Goal: Navigation & Orientation: Find specific page/section

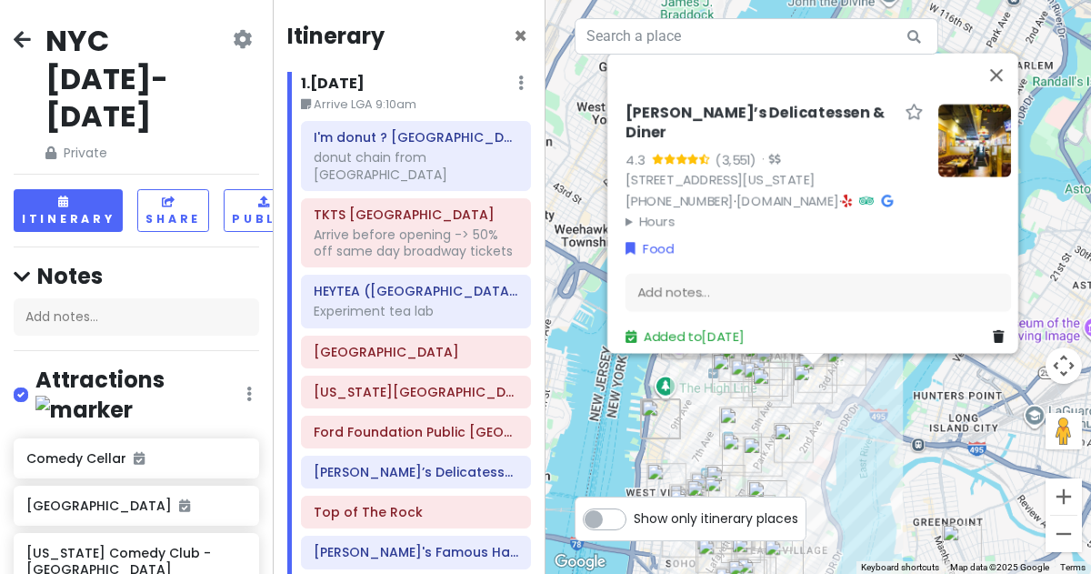
scroll to position [219, 0]
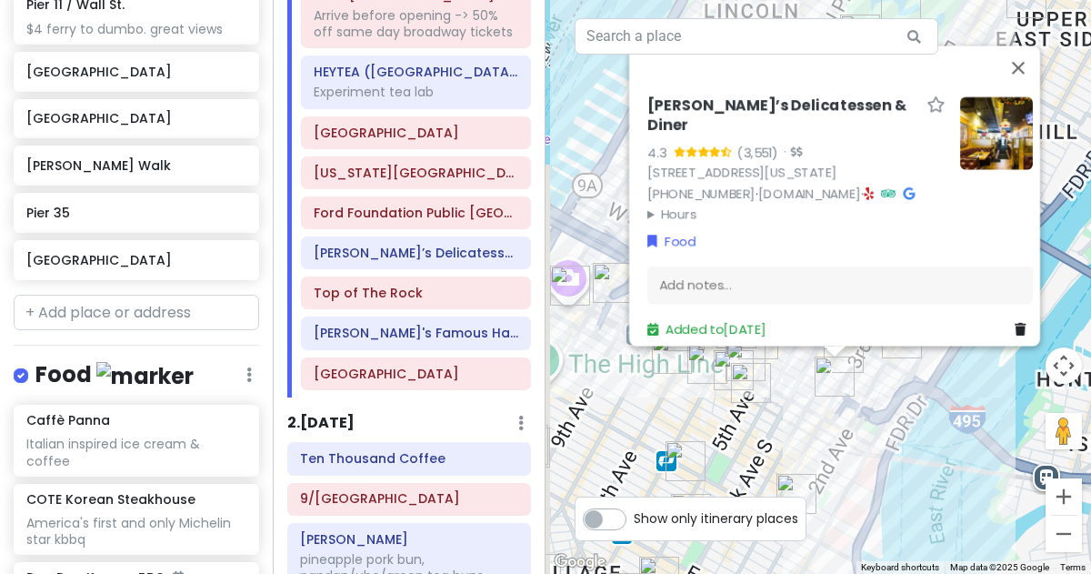
click at [881, 437] on div "Sarge’s Delicatessen & Diner 4.3 (3,551) · [STREET_ADDRESS][US_STATE] [PHONE_NU…" at bounding box center [819, 287] width 546 height 574
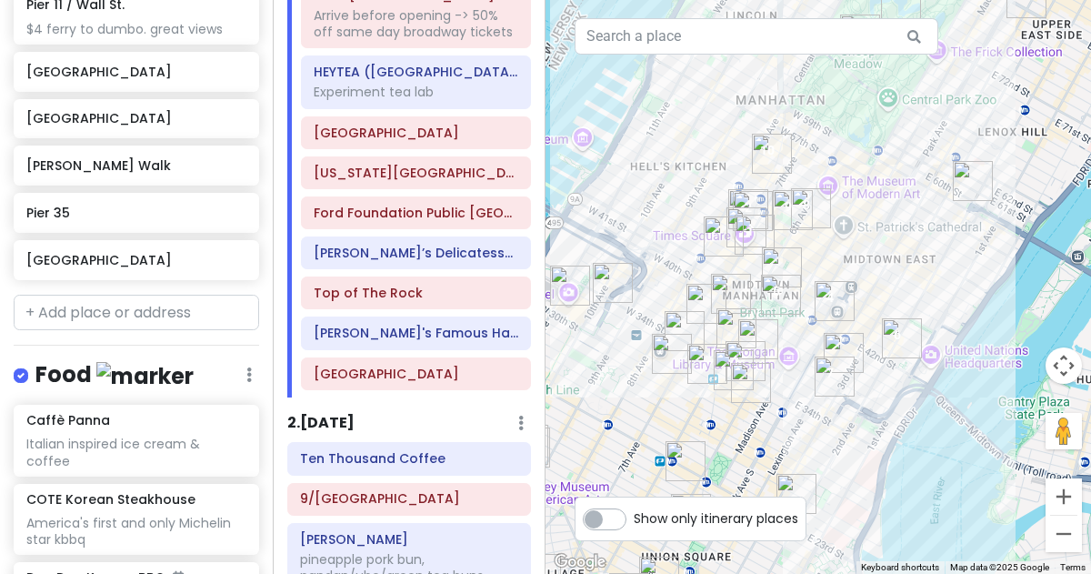
click at [745, 351] on img "New Wonjo" at bounding box center [734, 370] width 55 height 55
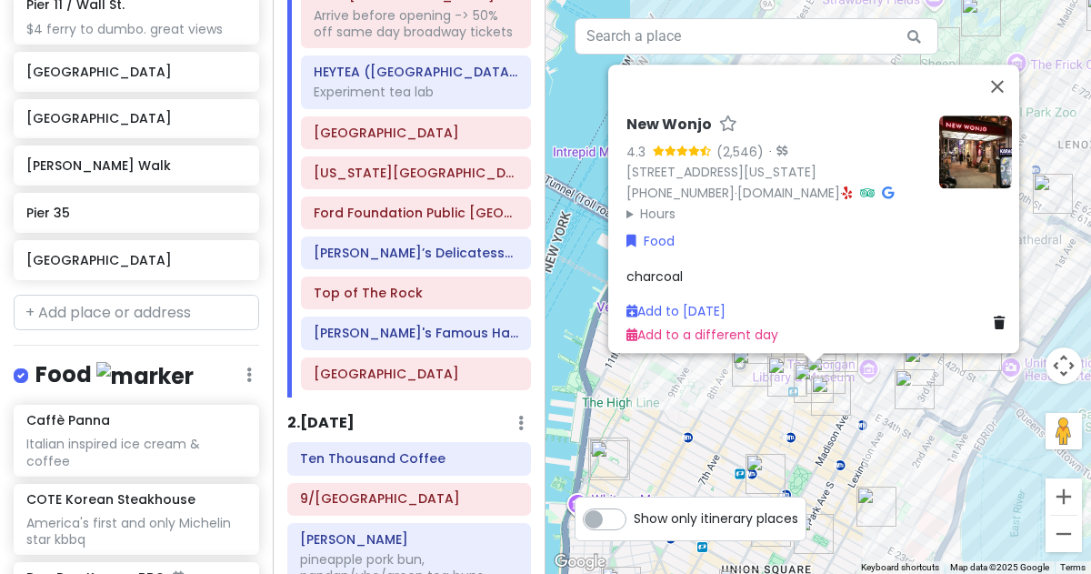
click at [660, 370] on div "New Wonjo 4.3 (2,546) · [STREET_ADDRESS][US_STATE] [PHONE_NUMBER] · [DOMAIN_NAM…" at bounding box center [819, 287] width 546 height 574
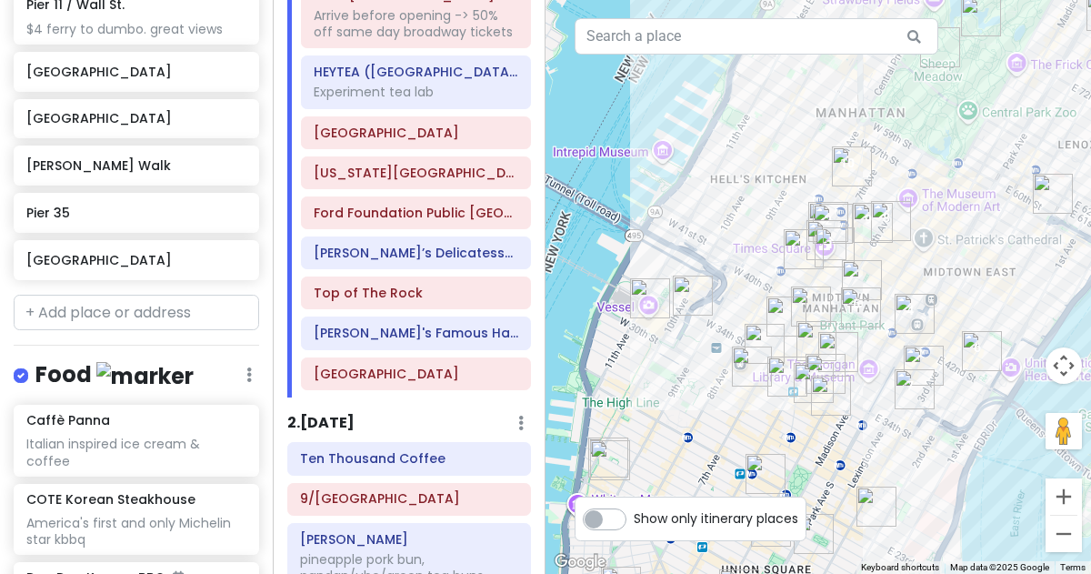
click at [639, 298] on img "Vessel" at bounding box center [650, 298] width 55 height 55
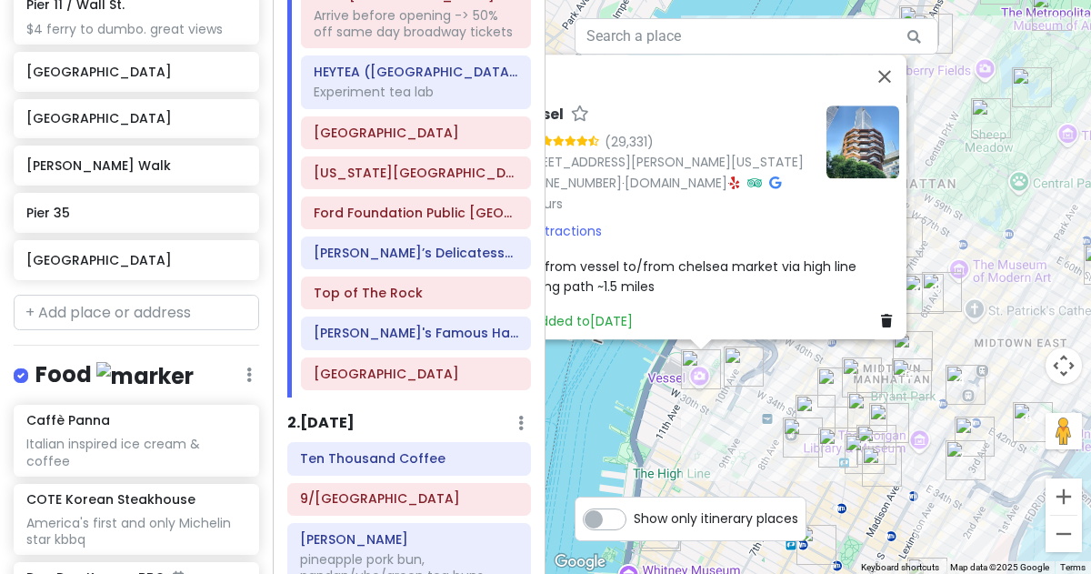
drag, startPoint x: 860, startPoint y: 458, endPoint x: 703, endPoint y: 420, distance: 161.9
click at [703, 420] on div "Vessel 4.6 (29,331) [STREET_ADDRESS][PERSON_NAME][US_STATE] [PHONE_NUMBER] · [D…" at bounding box center [819, 287] width 546 height 574
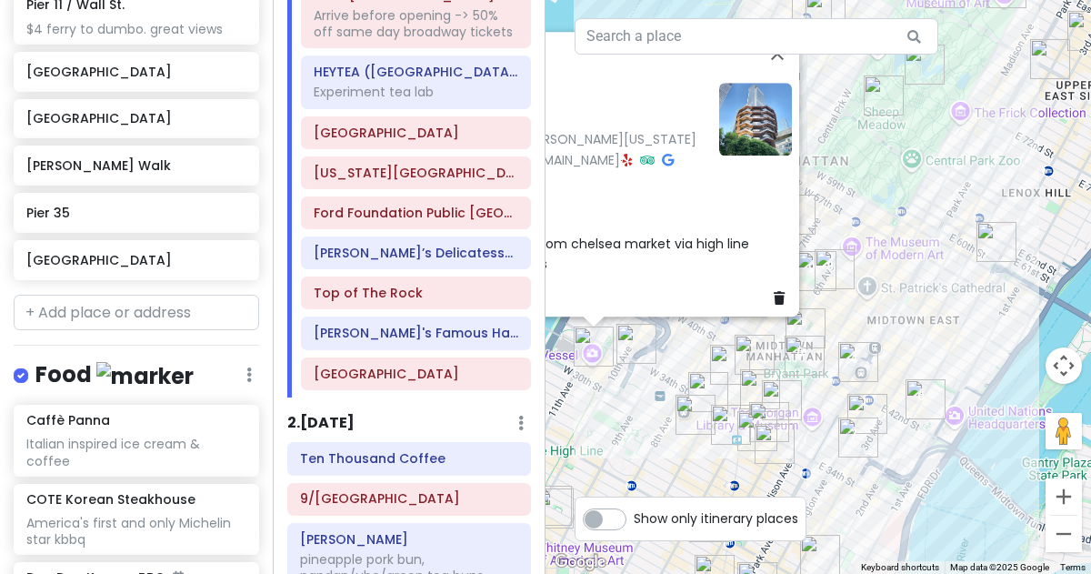
click at [989, 242] on img "Roosevelt Island Tramway" at bounding box center [996, 242] width 55 height 55
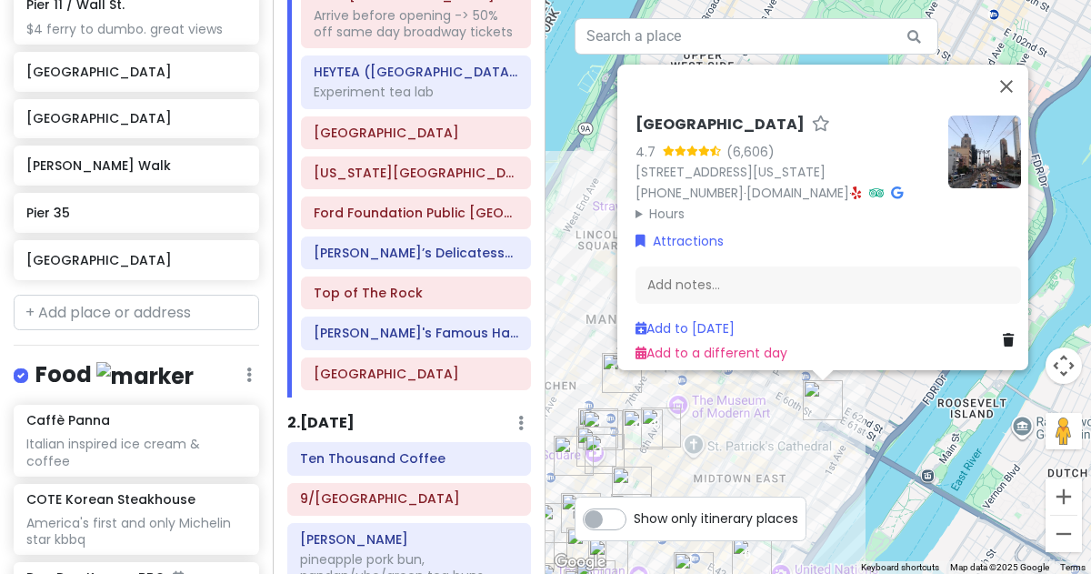
click at [887, 409] on div "[GEOGRAPHIC_DATA] 4.7 (6,606) [STREET_ADDRESS][US_STATE] [PHONE_NUMBER] · [DOMA…" at bounding box center [819, 287] width 546 height 574
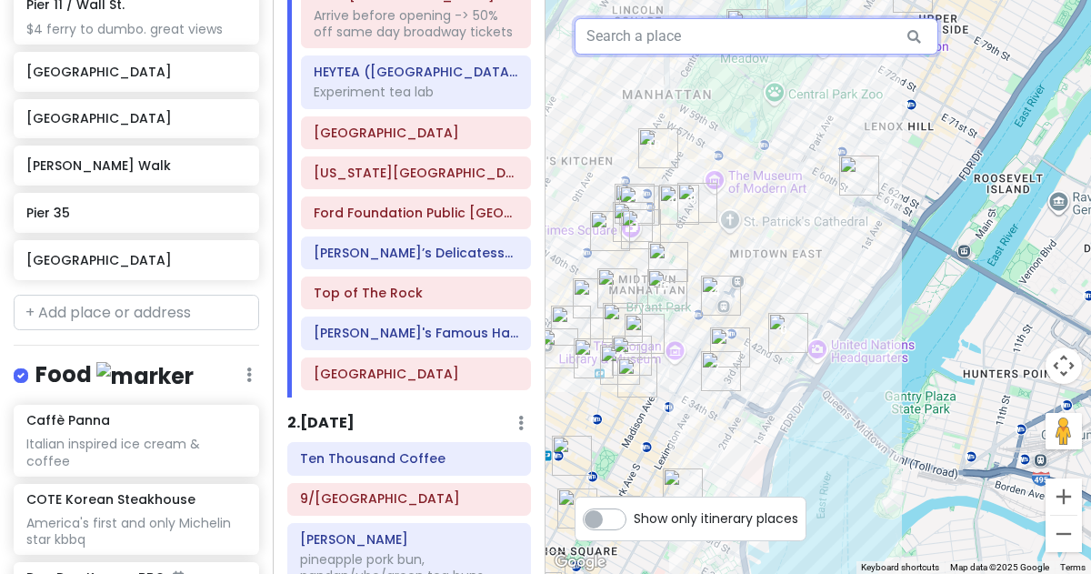
drag, startPoint x: 758, startPoint y: 353, endPoint x: 800, endPoint y: 39, distance: 316.5
click at [800, 39] on div "3 1 2 4 8 6 10 9 7 5 Keyboard shortcuts Map Data Map data ©2025 Google Map data…" at bounding box center [819, 287] width 546 height 574
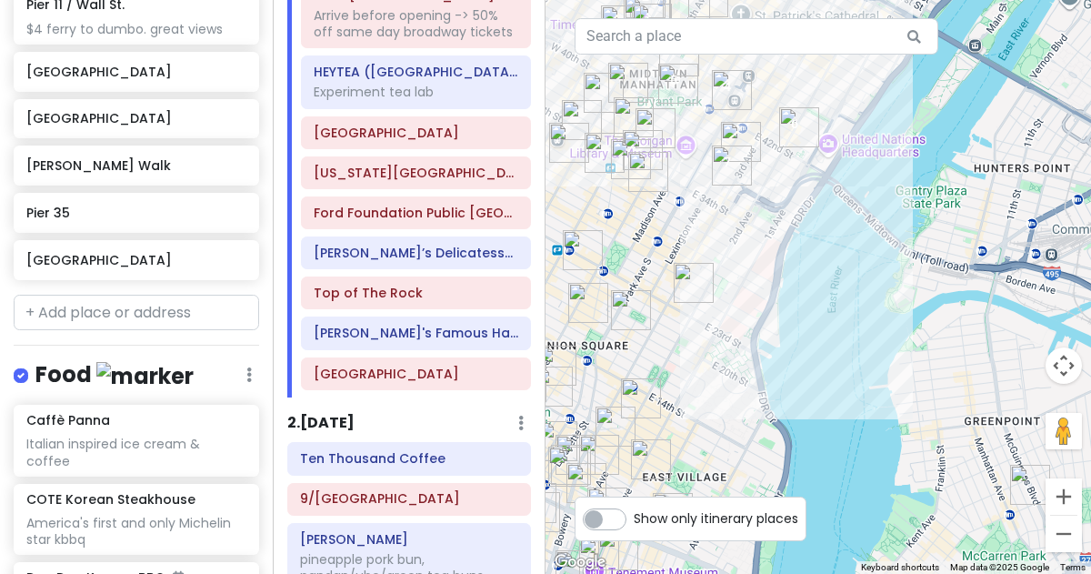
click at [693, 297] on img "New York Comedy Club - Midtown" at bounding box center [694, 283] width 55 height 55
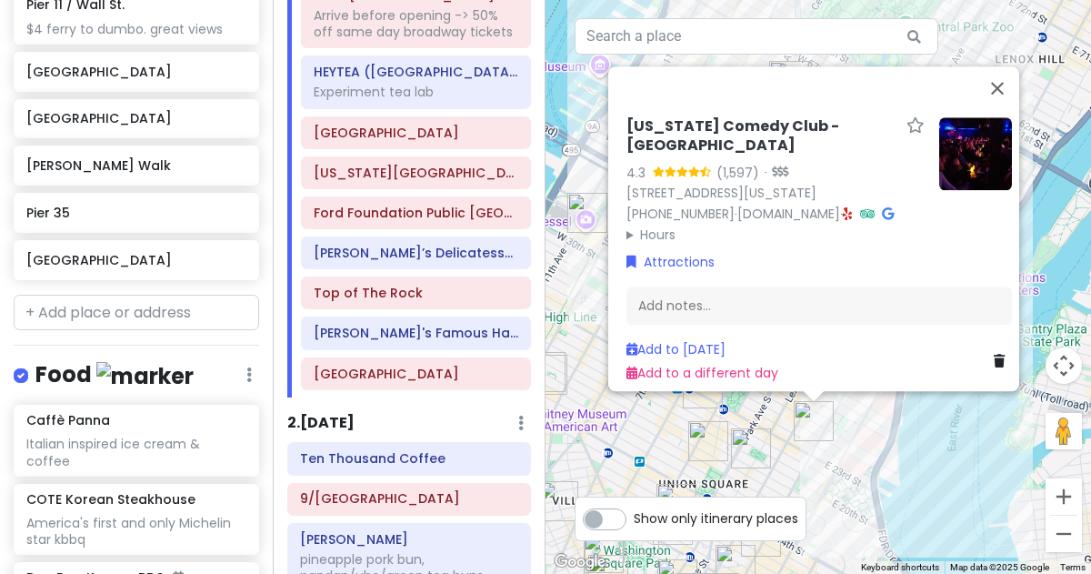
click at [812, 459] on div "[US_STATE] Comedy Club - [GEOGRAPHIC_DATA] 4.3 (1,597) · [STREET_ADDRESS][US_ST…" at bounding box center [819, 287] width 546 height 574
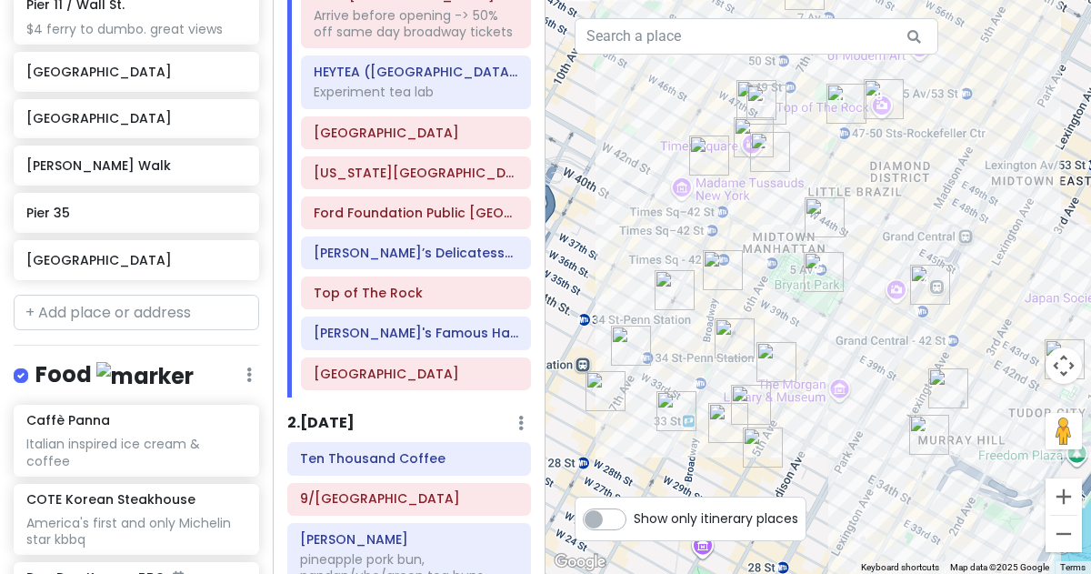
click at [743, 136] on img "I'm donut ? times square" at bounding box center [770, 152] width 55 height 55
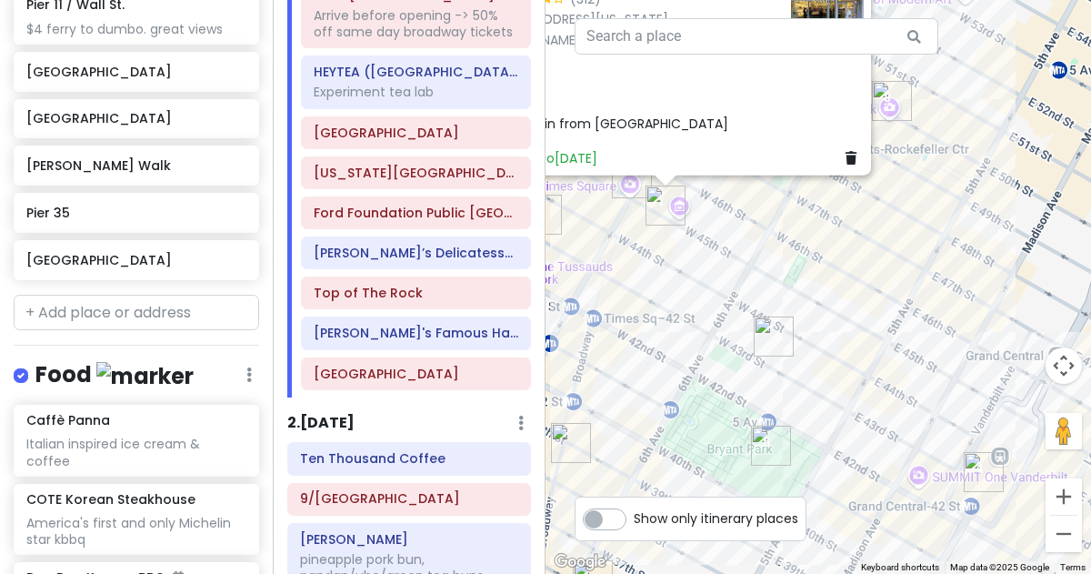
click at [662, 318] on div "I'm donut ? times square 4.0 (312) [STREET_ADDRESS][US_STATE] [DOMAIN_NAME] · H…" at bounding box center [819, 287] width 546 height 574
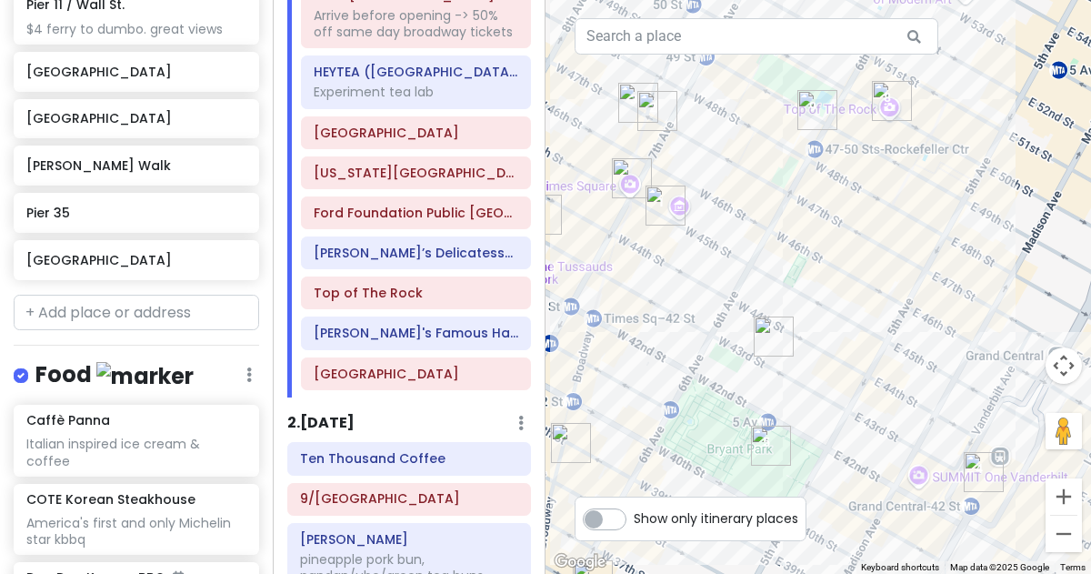
click at [625, 175] on img "Times Square" at bounding box center [632, 178] width 55 height 55
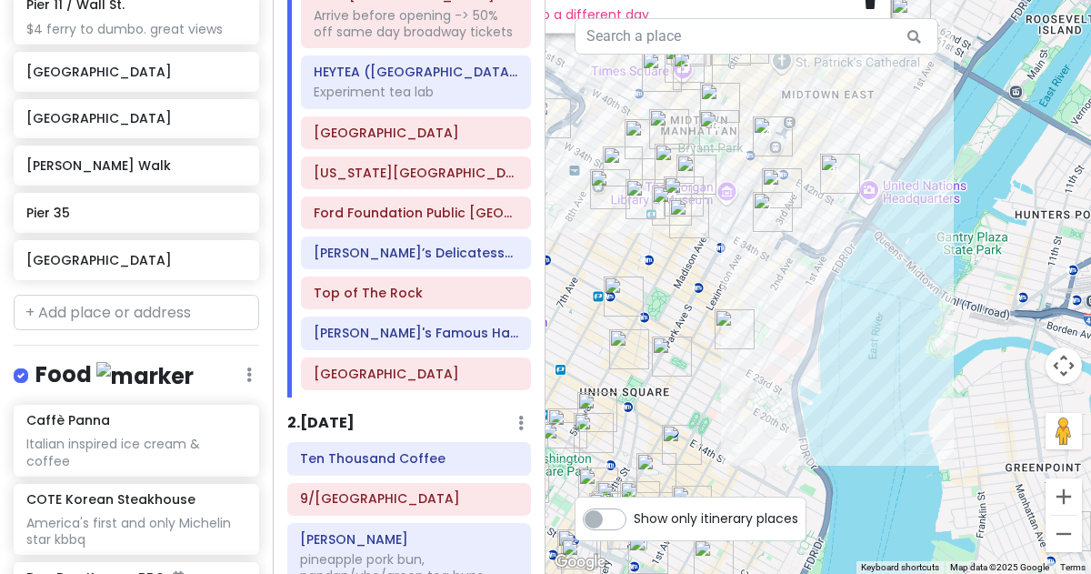
click at [781, 175] on img "KJUN" at bounding box center [782, 188] width 55 height 55
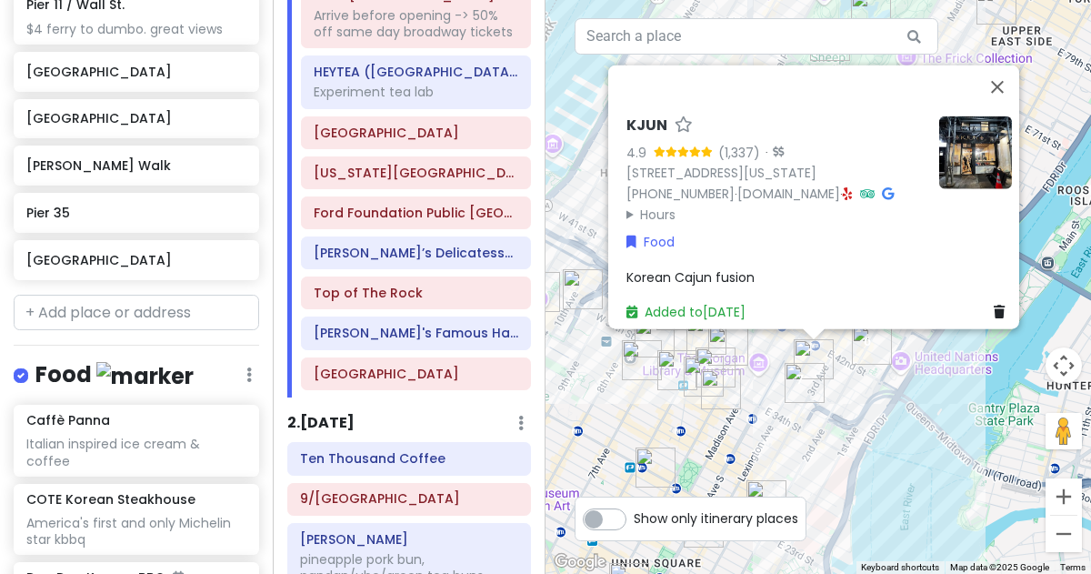
click at [788, 377] on img "Sarge’s Delicatessen & Diner" at bounding box center [805, 383] width 55 height 55
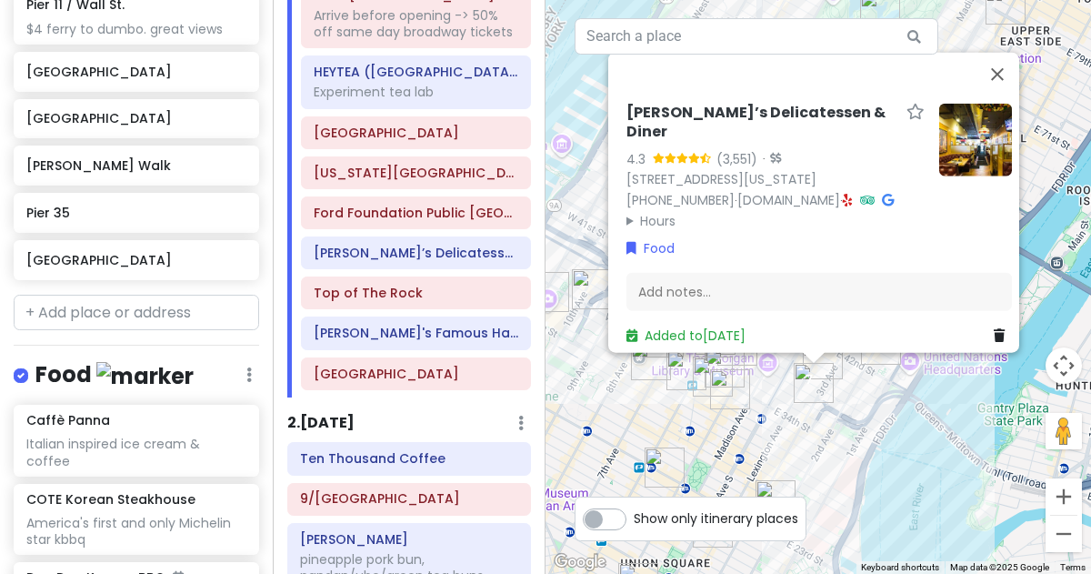
click at [889, 471] on div "Sarge’s Delicatessen & Diner 4.3 (3,551) · [STREET_ADDRESS][US_STATE] [PHONE_NU…" at bounding box center [819, 287] width 546 height 574
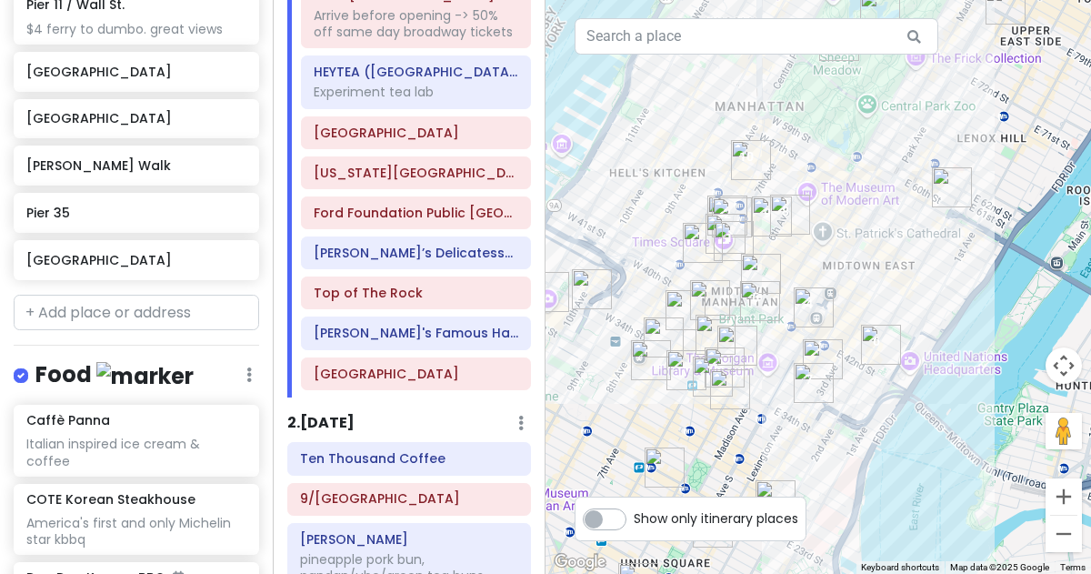
click at [882, 344] on img "Ford Foundation Public Atrium Garden" at bounding box center [881, 344] width 55 height 55
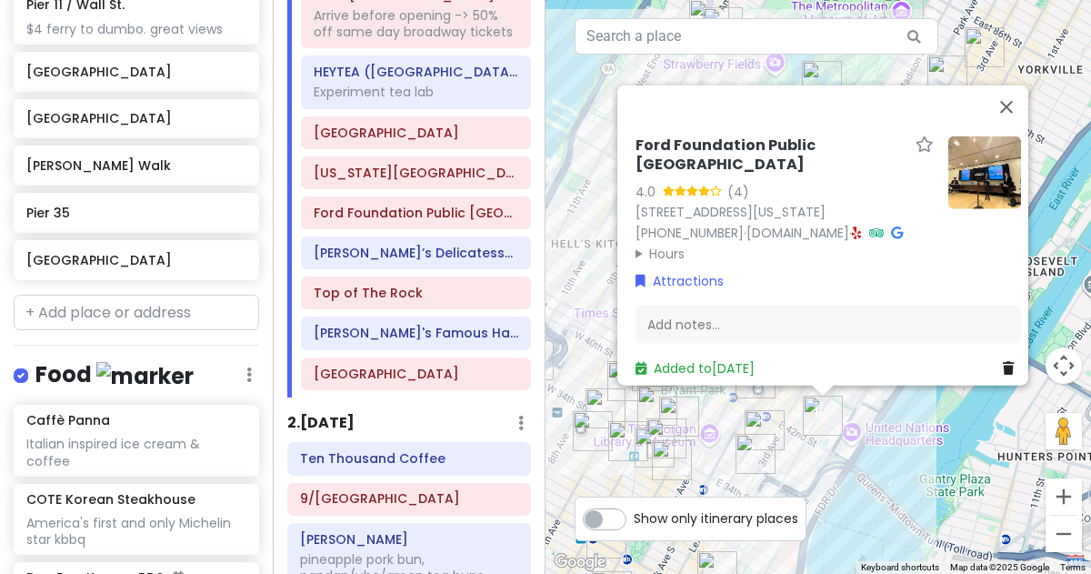
click at [833, 506] on div "Ford Foundation Public Atrium Garden 4.0 (4) [STREET_ADDRESS][US_STATE] [PHONE_…" at bounding box center [819, 287] width 546 height 574
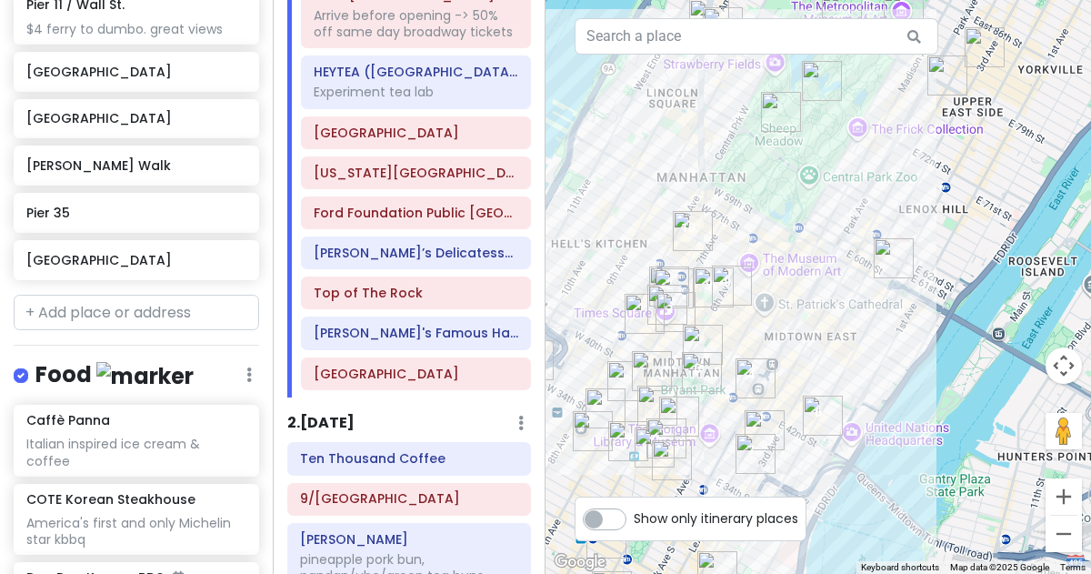
click at [816, 408] on img "Ford Foundation Public Atrium Garden" at bounding box center [823, 415] width 55 height 55
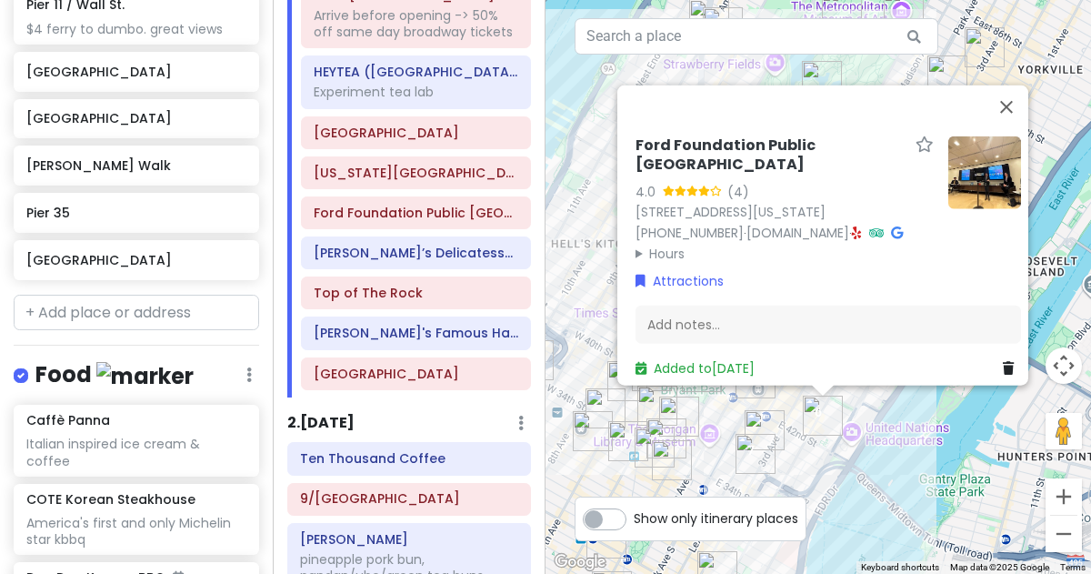
click at [703, 427] on img "Yoon Haeundae Galbi" at bounding box center [679, 416] width 55 height 55
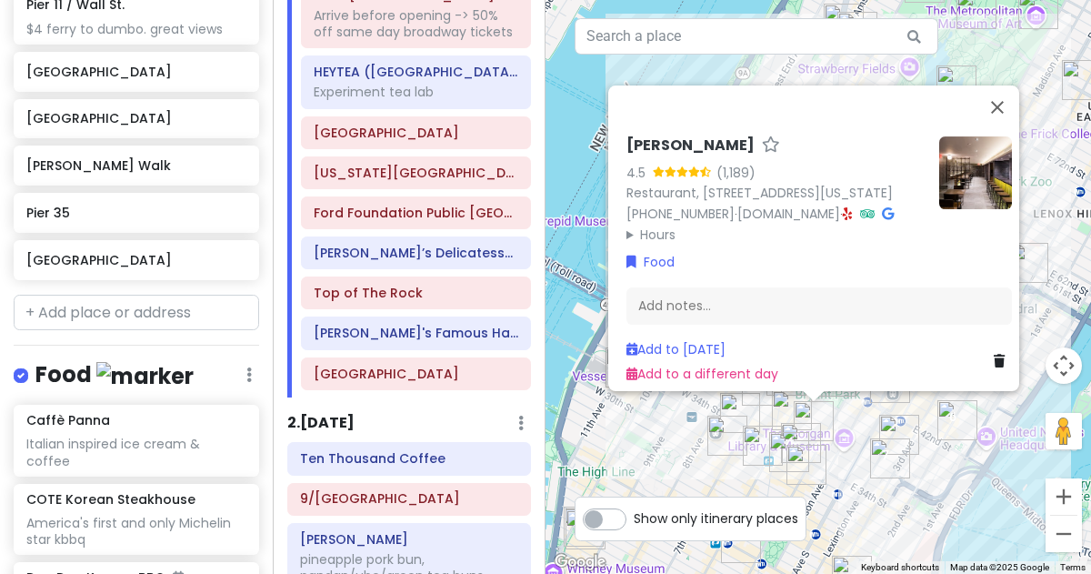
click at [863, 480] on img "Sarge’s Delicatessen & Diner" at bounding box center [890, 458] width 55 height 55
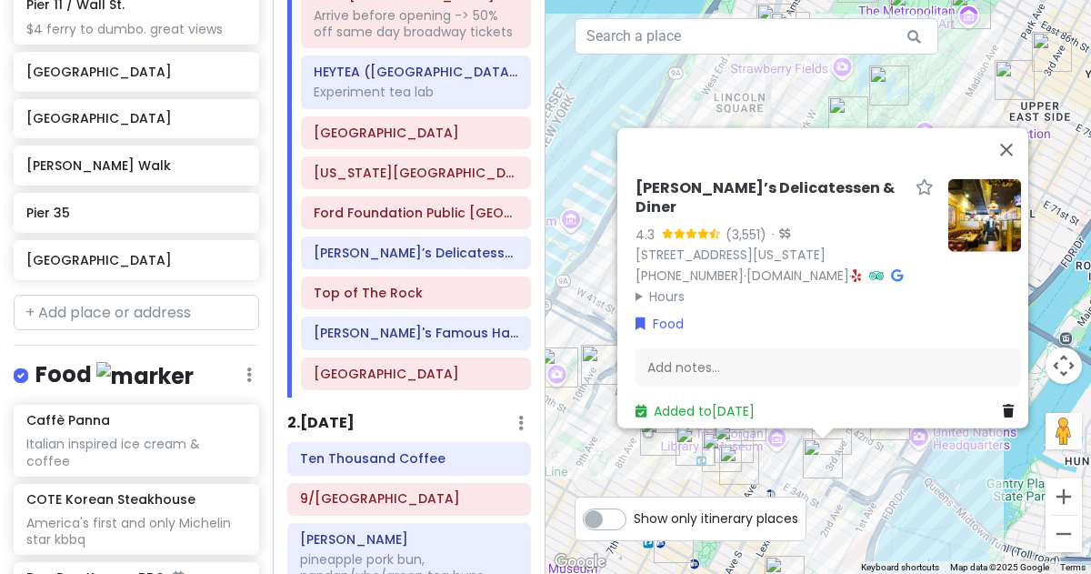
click at [1075, 275] on div "Sarge’s Delicatessen & Diner 4.3 (3,551) · [STREET_ADDRESS][US_STATE] [PHONE_NU…" at bounding box center [819, 287] width 546 height 574
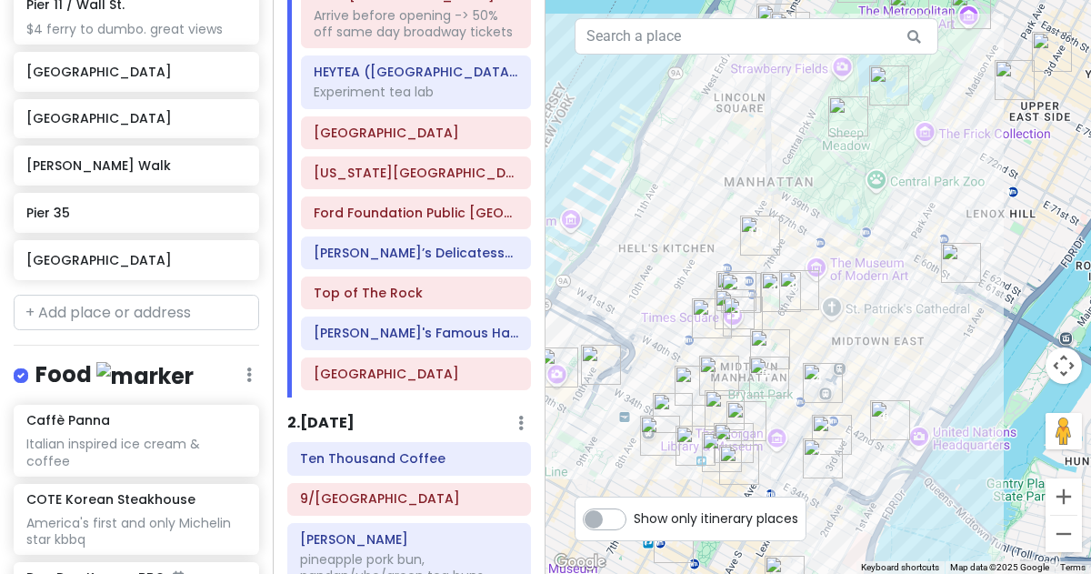
click at [821, 382] on img "Grand Central Terminal" at bounding box center [823, 383] width 55 height 55
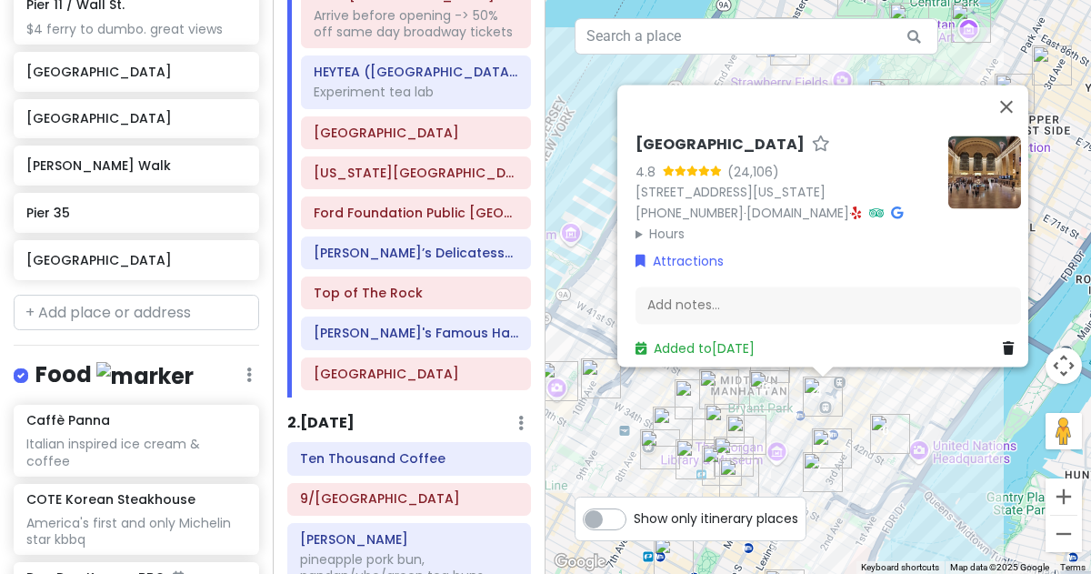
click at [760, 391] on img "New York Public Library - Stephen A. Schwarzman Building" at bounding box center [769, 390] width 55 height 55
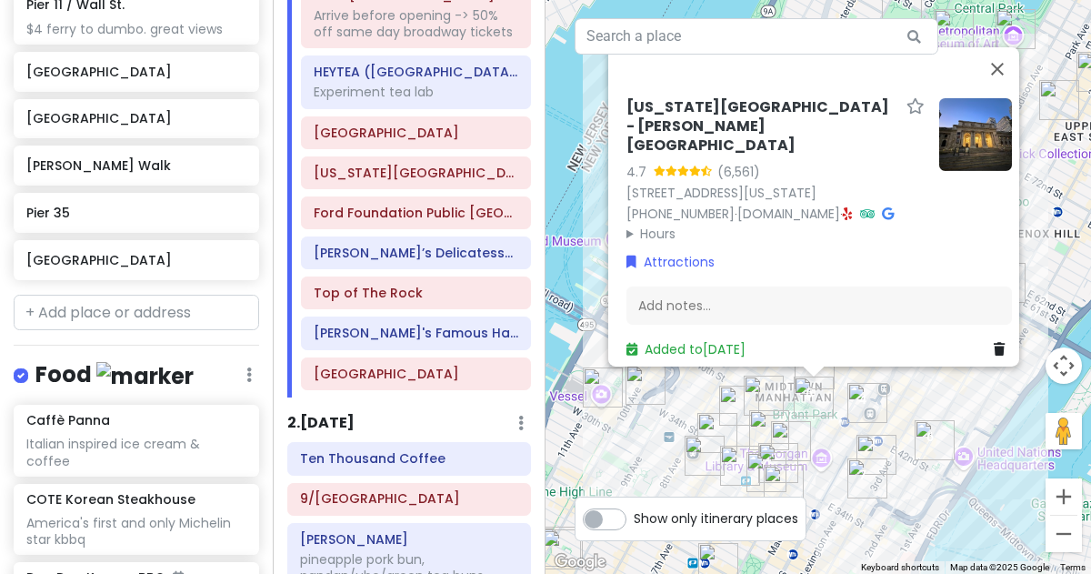
click at [978, 388] on div "[US_STATE][GEOGRAPHIC_DATA] - [PERSON_NAME][GEOGRAPHIC_DATA] 4.7 (6,561) [STREE…" at bounding box center [819, 287] width 546 height 574
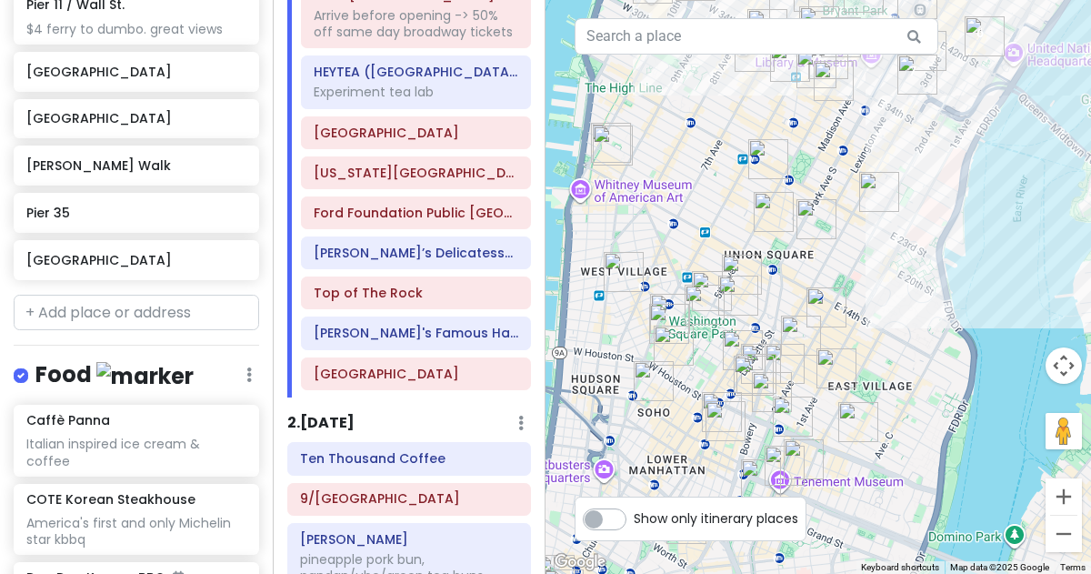
click at [730, 296] on img "Washington Square Park" at bounding box center [705, 304] width 55 height 55
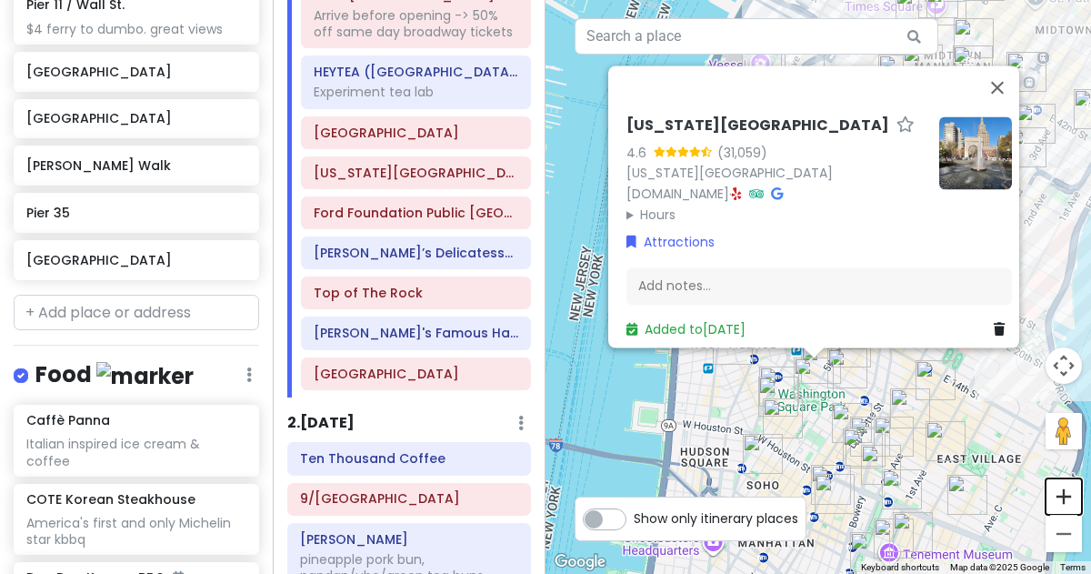
click at [1074, 500] on button "Zoom in" at bounding box center [1064, 496] width 36 height 36
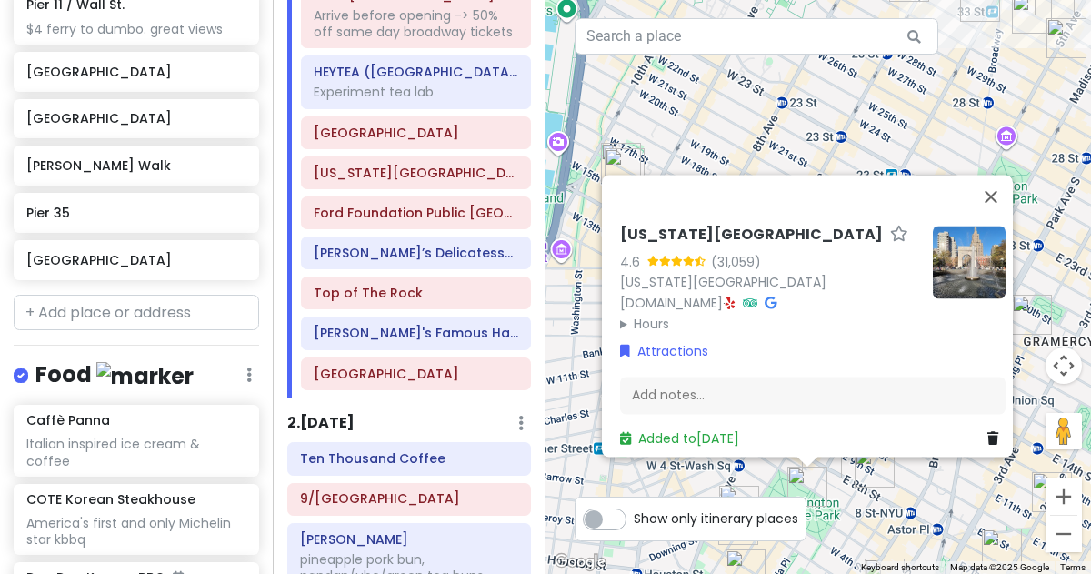
click at [996, 499] on div "[US_STATE][GEOGRAPHIC_DATA] 4.6 (31,059) [US_STATE][GEOGRAPHIC_DATA] [DOMAIN_NA…" at bounding box center [819, 287] width 546 height 574
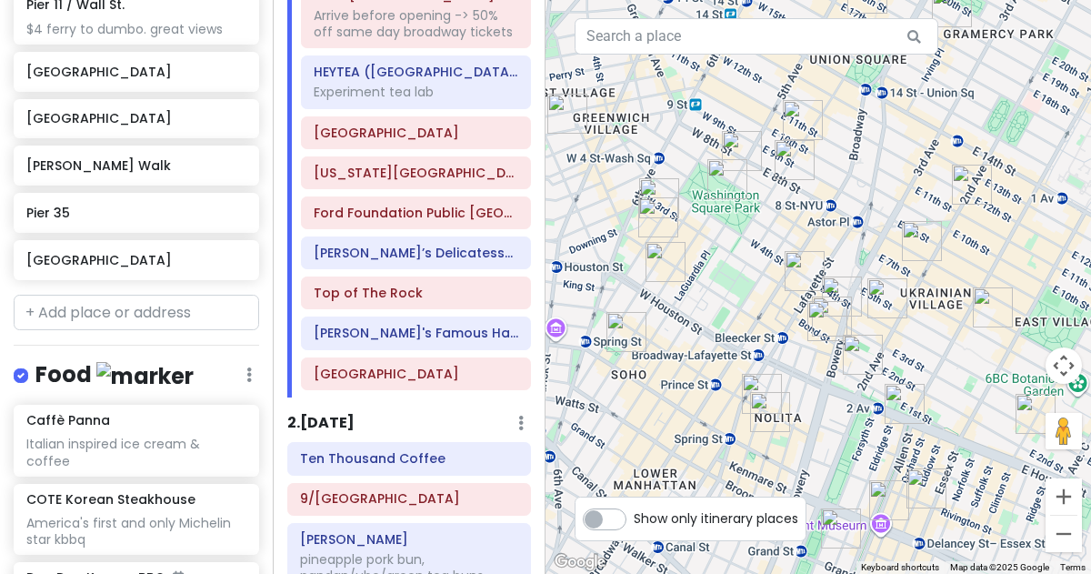
drag, startPoint x: 998, startPoint y: 500, endPoint x: 916, endPoint y: 190, distance: 320.7
click at [916, 190] on div at bounding box center [819, 287] width 546 height 574
click at [879, 295] on img "New York Comedy Club - East Village" at bounding box center [887, 299] width 55 height 55
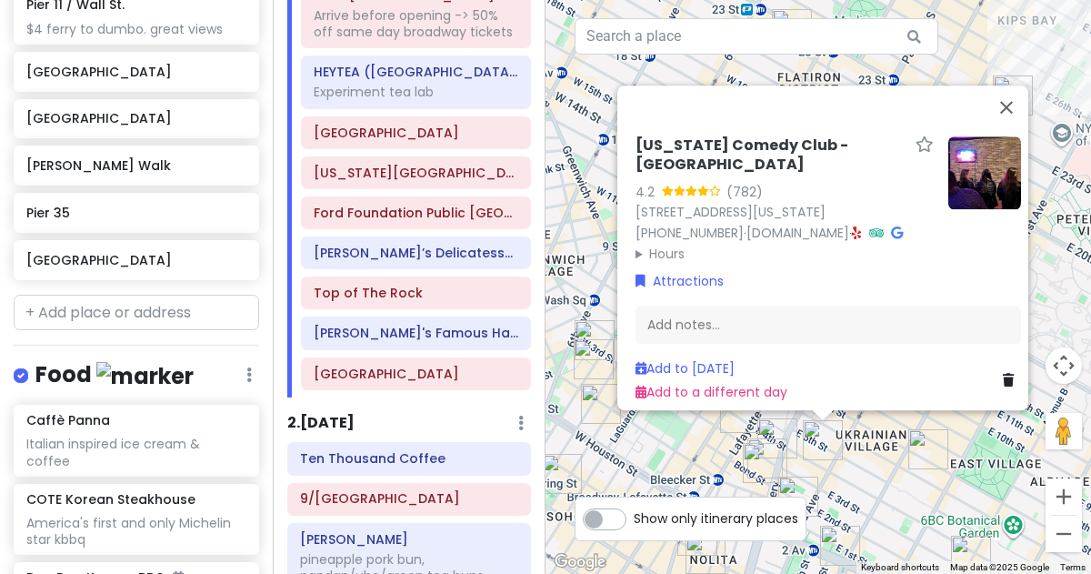
click at [677, 456] on div "[US_STATE] Comedy Club - [GEOGRAPHIC_DATA] 4.2 (782) [STREET_ADDRESS][US_STATE]…" at bounding box center [819, 287] width 546 height 574
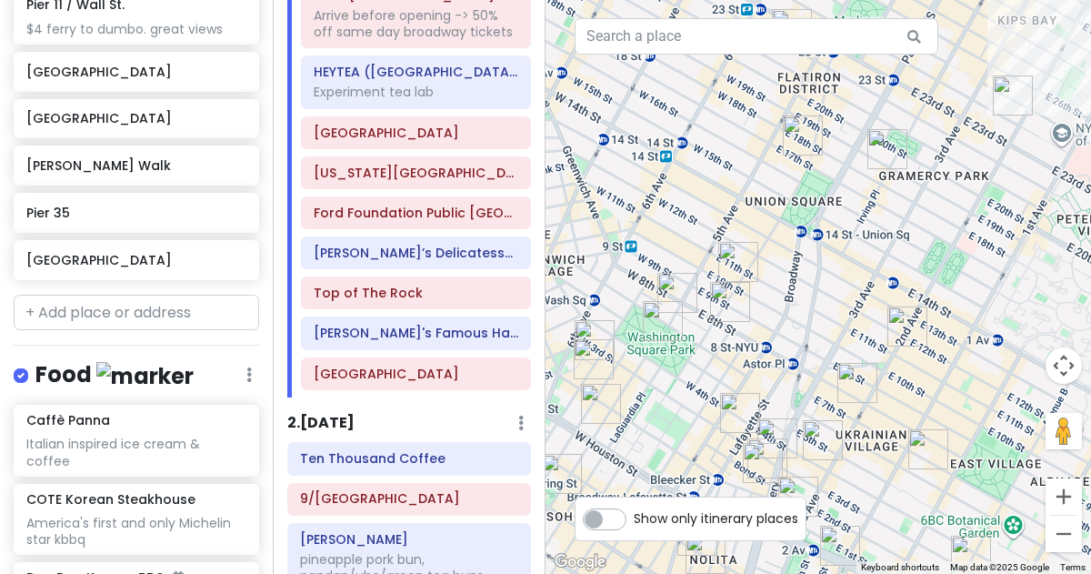
click at [676, 289] on img "Washington Mews" at bounding box center [677, 293] width 55 height 55
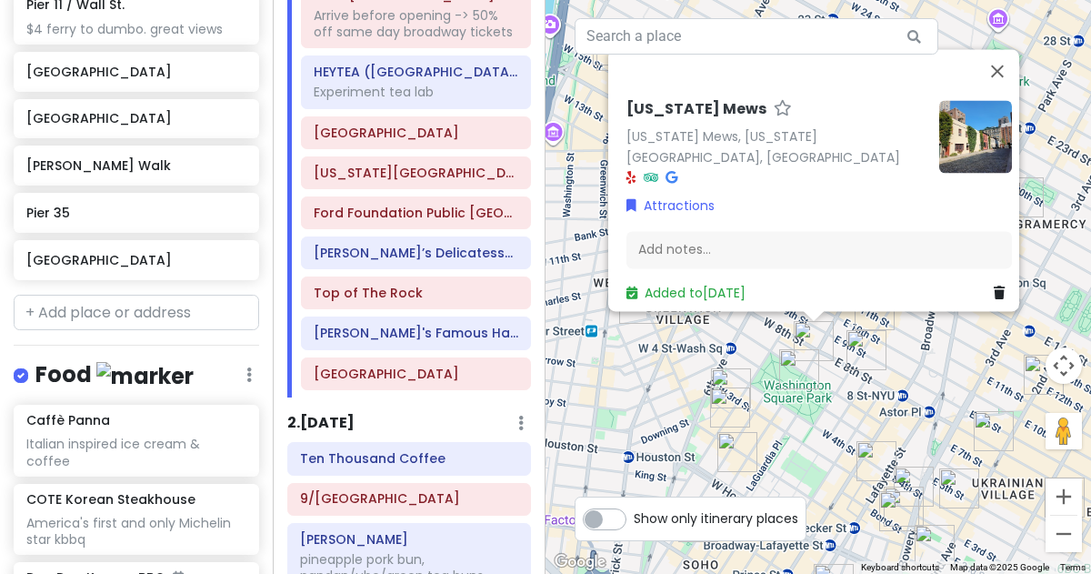
click at [734, 371] on img "Comedy Cellar" at bounding box center [731, 388] width 55 height 55
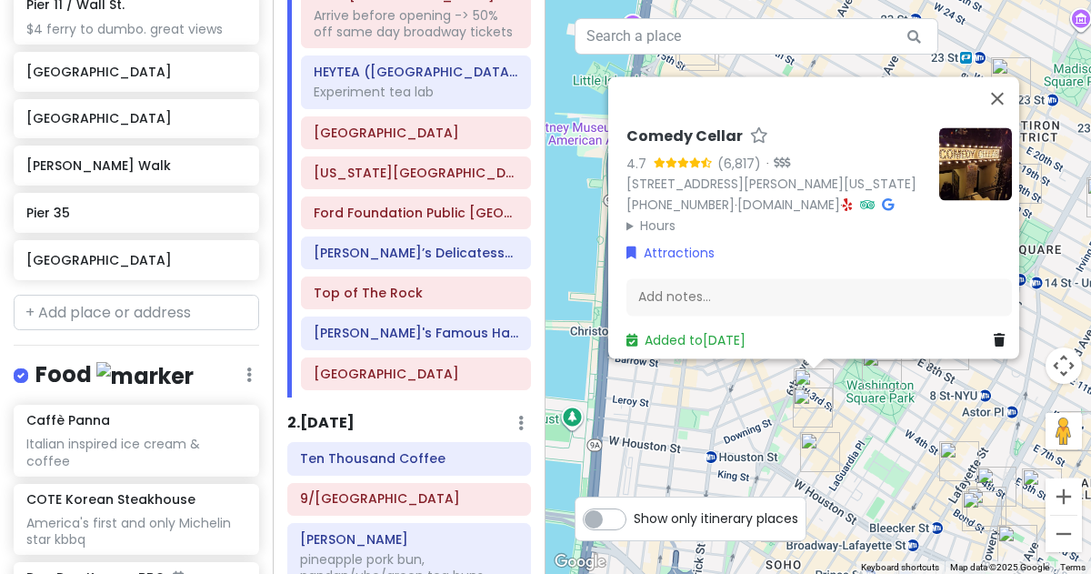
click at [876, 376] on img "Washington Square Park" at bounding box center [882, 369] width 55 height 55
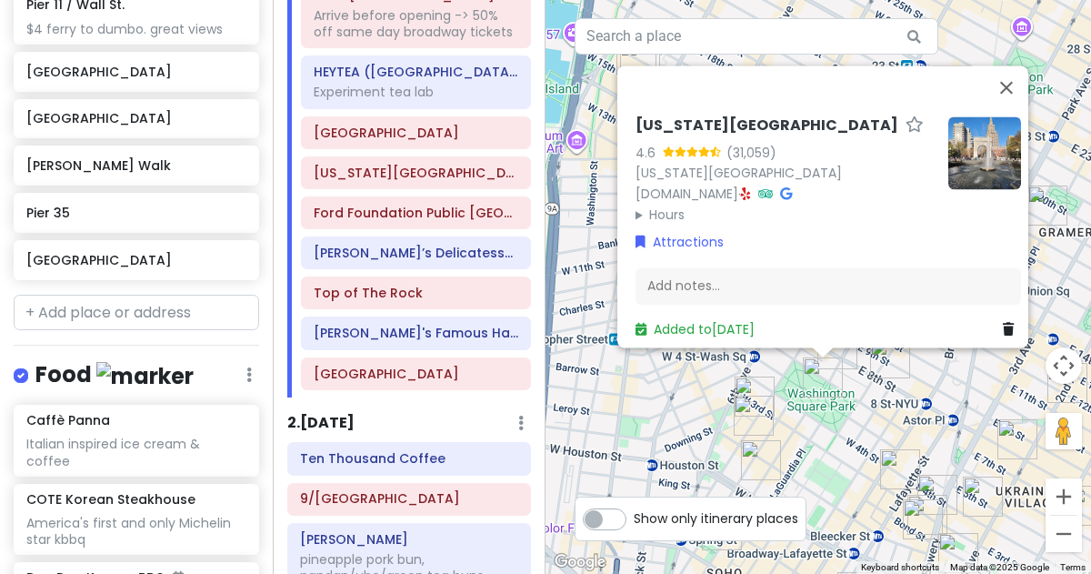
click at [975, 497] on img "New York Comedy Club - East Village" at bounding box center [983, 496] width 55 height 55
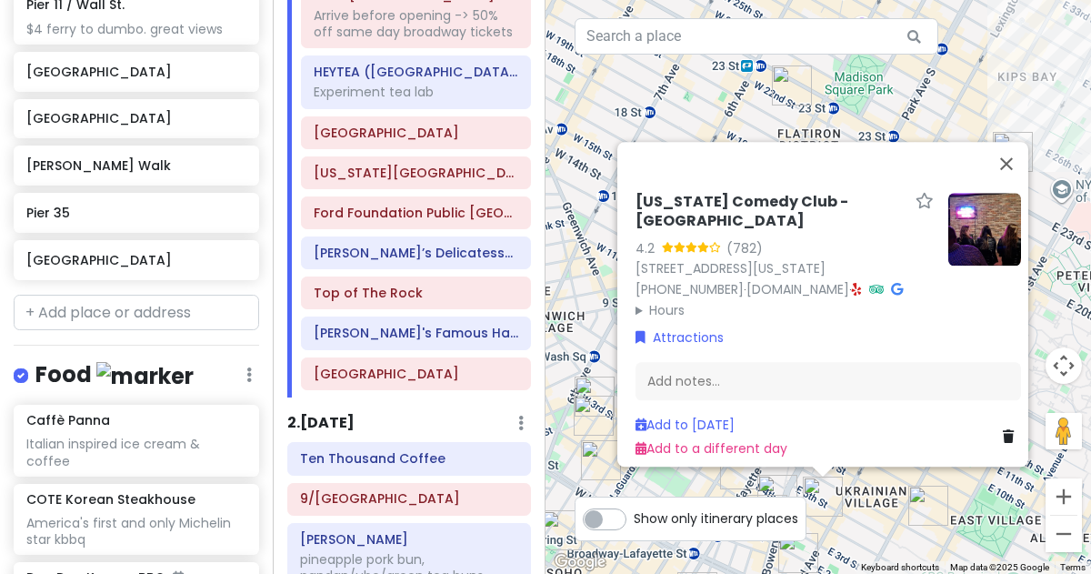
click at [1009, 427] on link at bounding box center [1012, 437] width 18 height 20
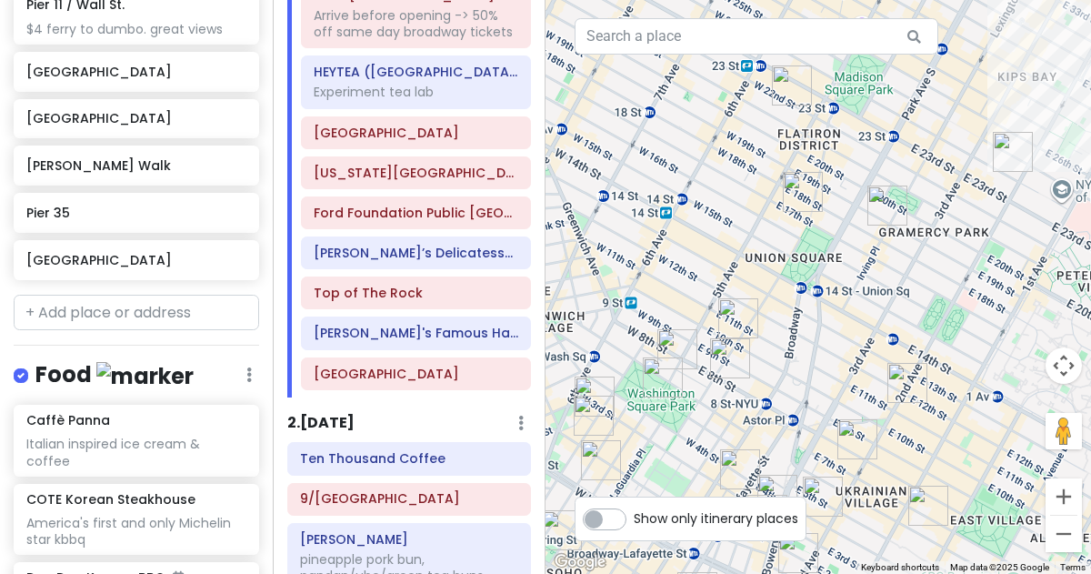
scroll to position [2328, 0]
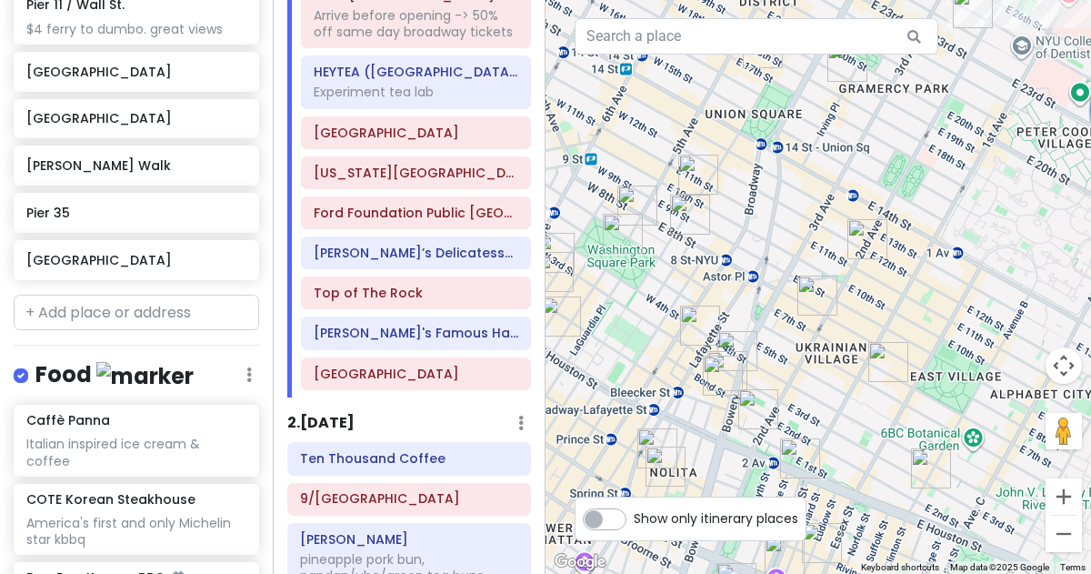
drag, startPoint x: 963, startPoint y: 439, endPoint x: 883, endPoint y: 143, distance: 307.1
click at [883, 143] on div "To navigate, press the arrow keys." at bounding box center [819, 287] width 546 height 574
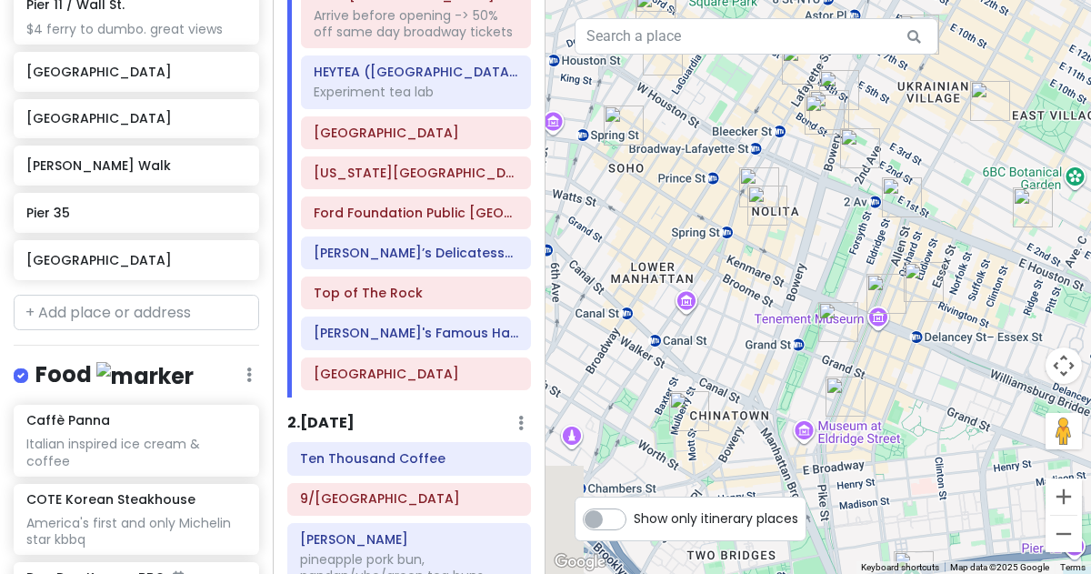
drag, startPoint x: 885, startPoint y: 295, endPoint x: 1090, endPoint y: 366, distance: 217.7
click at [1090, 366] on div at bounding box center [819, 287] width 546 height 574
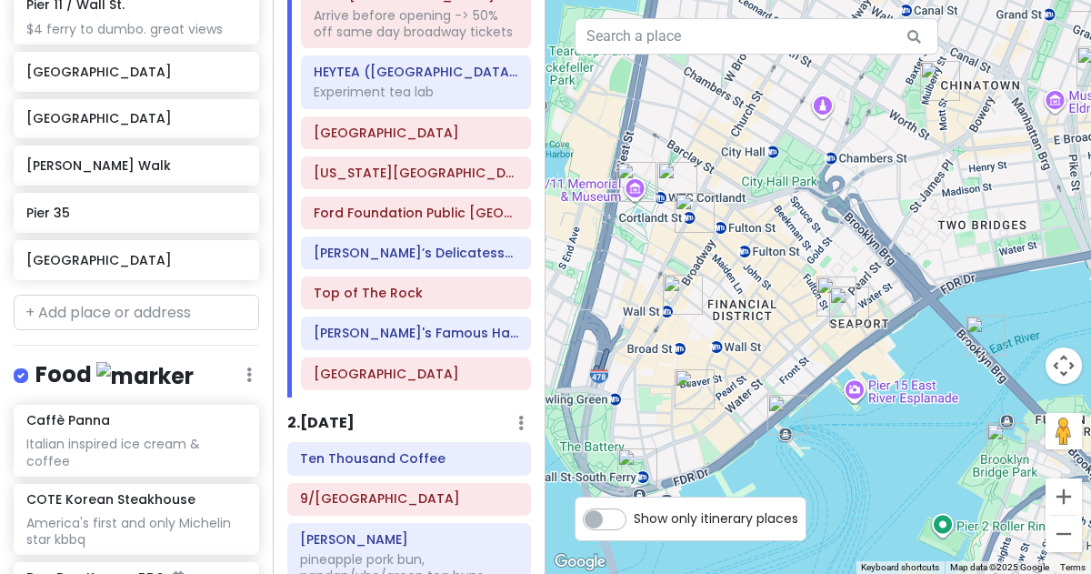
drag, startPoint x: 802, startPoint y: 388, endPoint x: 1083, endPoint y: 38, distance: 448.9
click at [1083, 38] on div at bounding box center [819, 287] width 546 height 574
click at [692, 209] on img "Mercer Labs" at bounding box center [695, 213] width 55 height 55
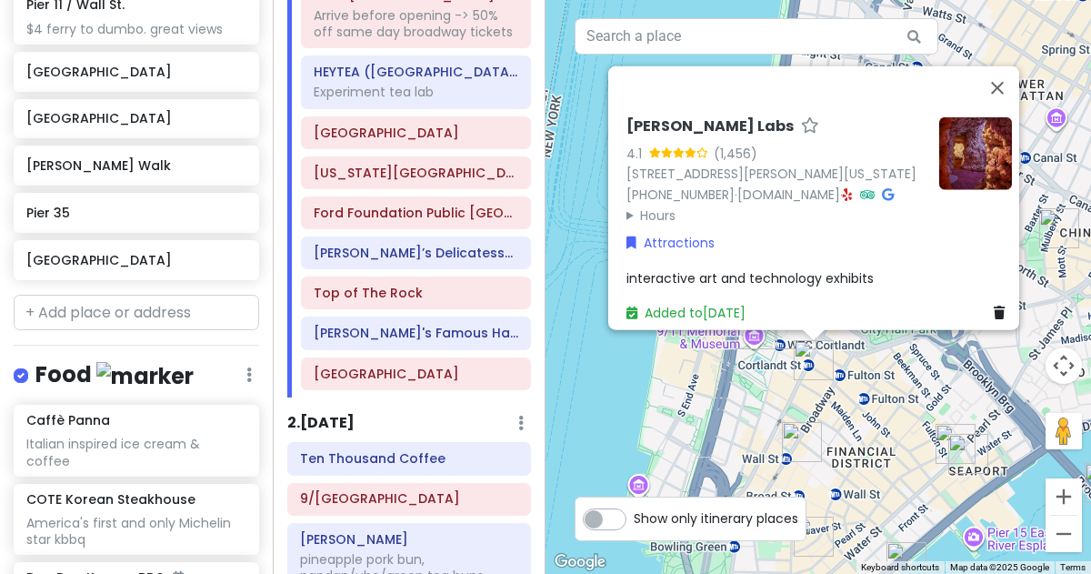
click at [786, 338] on img "Oculus World Trade Center" at bounding box center [796, 329] width 55 height 55
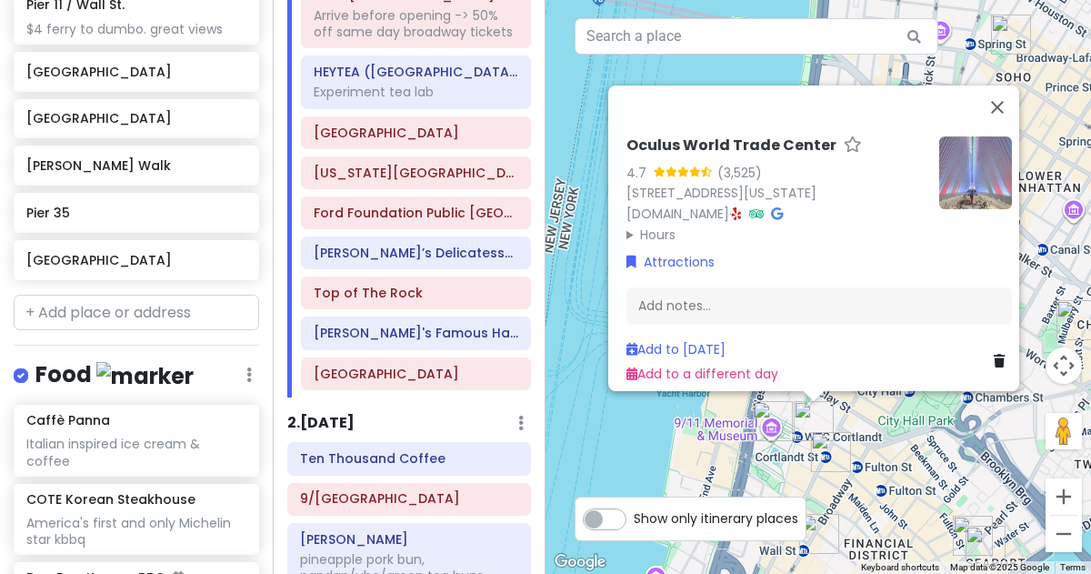
click at [962, 528] on img "Cannon's Walk" at bounding box center [986, 545] width 55 height 55
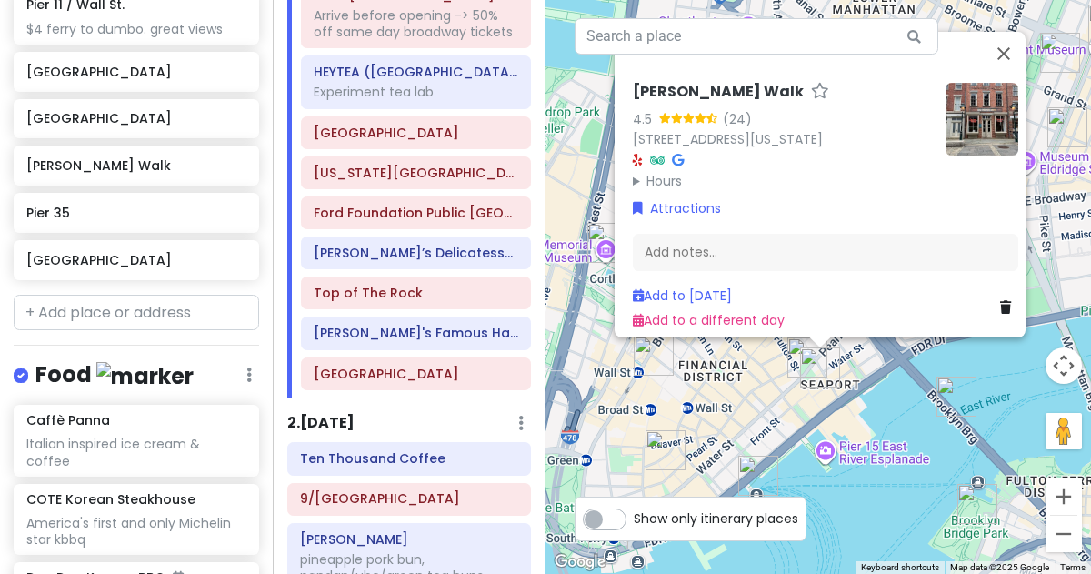
drag, startPoint x: 959, startPoint y: 522, endPoint x: 958, endPoint y: 373, distance: 149.1
click at [958, 373] on img "Brooklyn Bridge" at bounding box center [956, 396] width 55 height 55
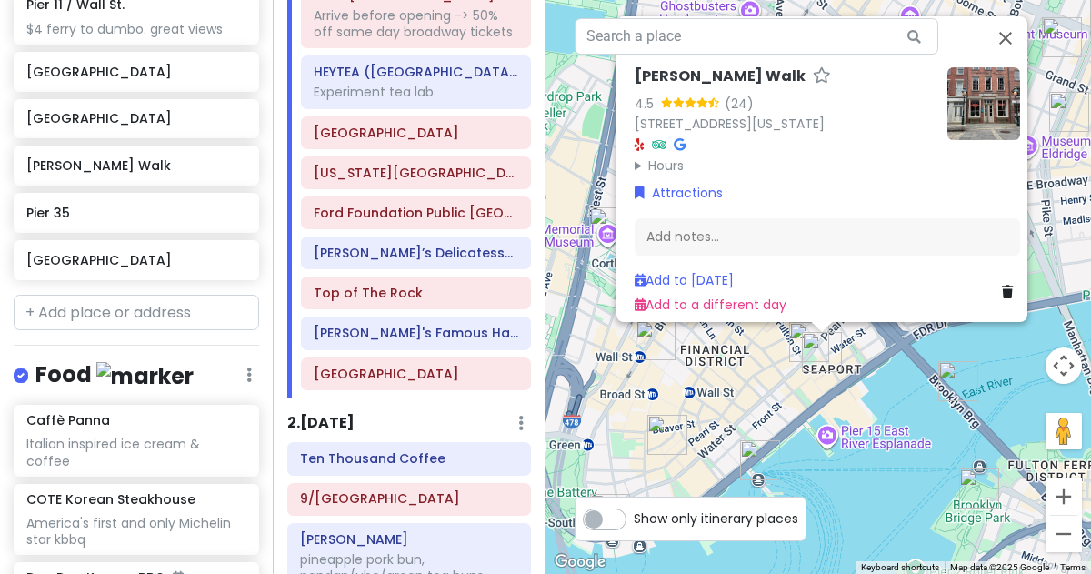
click at [794, 332] on img "South Street Seaport Museum Lighthouse" at bounding box center [809, 342] width 55 height 55
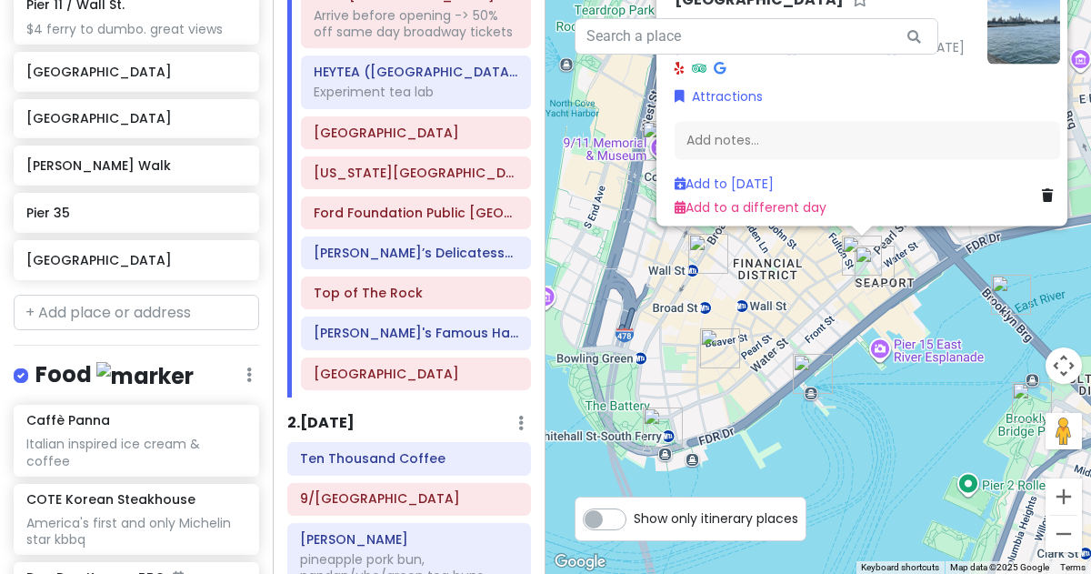
drag, startPoint x: 743, startPoint y: 436, endPoint x: 793, endPoint y: 284, distance: 159.9
click at [793, 284] on div "[GEOGRAPHIC_DATA] 4.9 (20) [STREET_ADDRESS][PERSON_NAME][US_STATE] Attractions …" at bounding box center [819, 287] width 546 height 574
click at [714, 350] on img "Stone Street Historic District" at bounding box center [720, 348] width 55 height 55
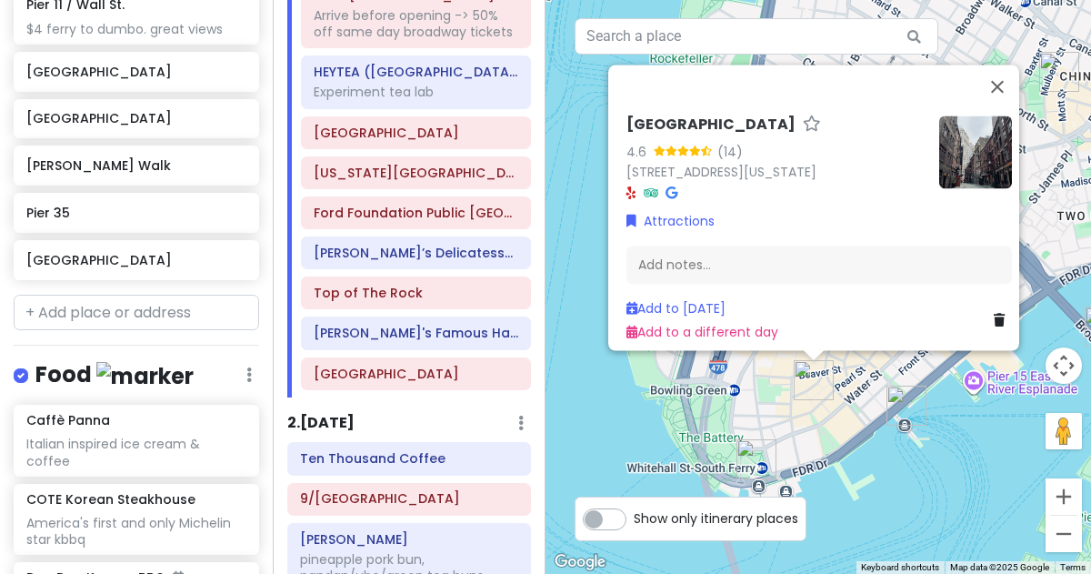
click at [753, 459] on img "Staten Island Ferry" at bounding box center [756, 459] width 55 height 55
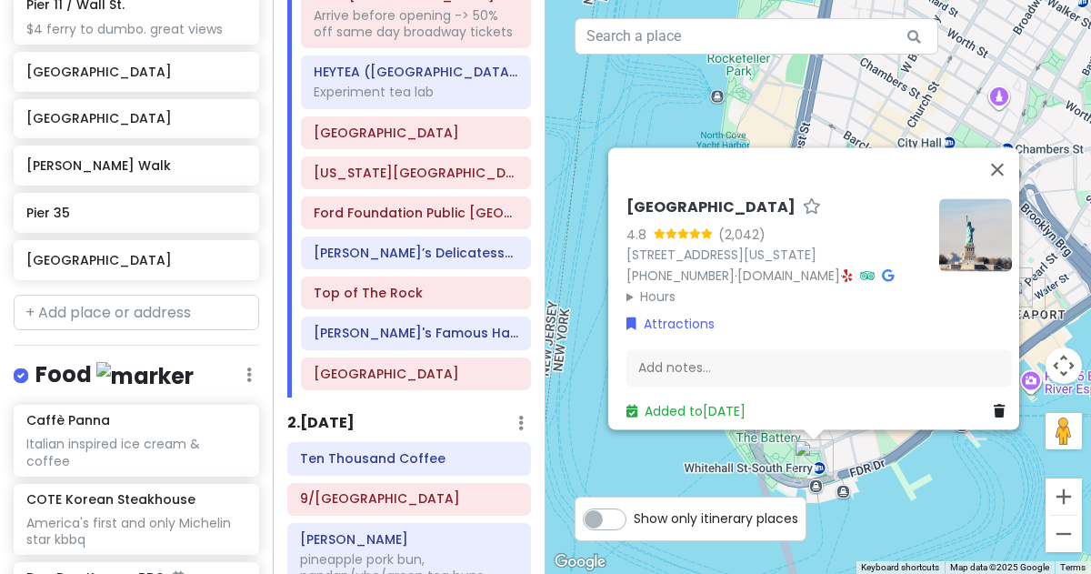
click at [927, 480] on div "[GEOGRAPHIC_DATA] 4.8 (2,042) [STREET_ADDRESS][US_STATE] [PHONE_NUMBER] · [DOMA…" at bounding box center [819, 287] width 546 height 574
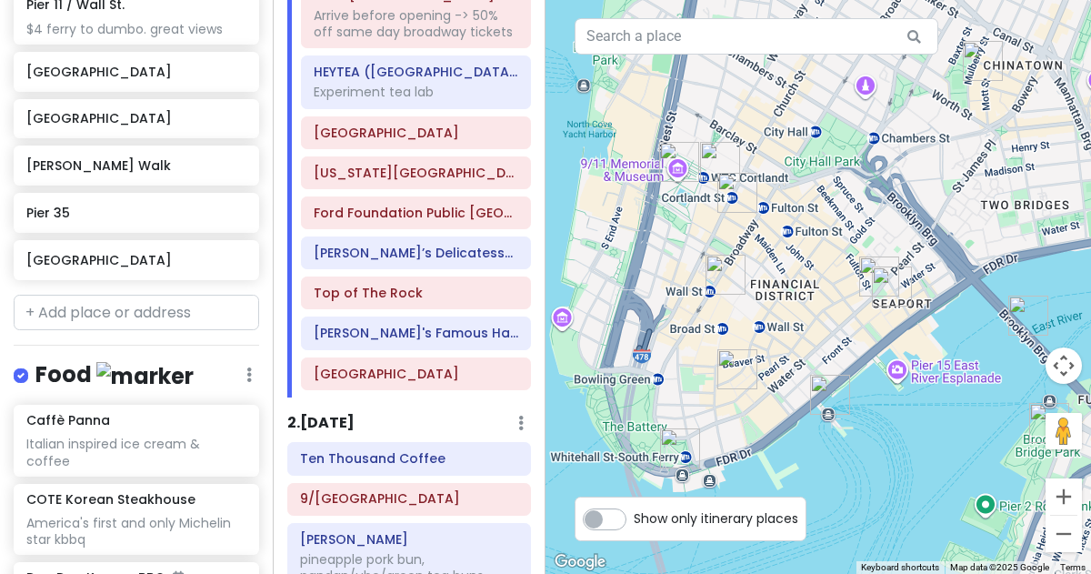
drag, startPoint x: 952, startPoint y: 406, endPoint x: 771, endPoint y: 362, distance: 186.2
click at [803, 367] on img "Pier 11 / Wall St." at bounding box center [830, 394] width 55 height 55
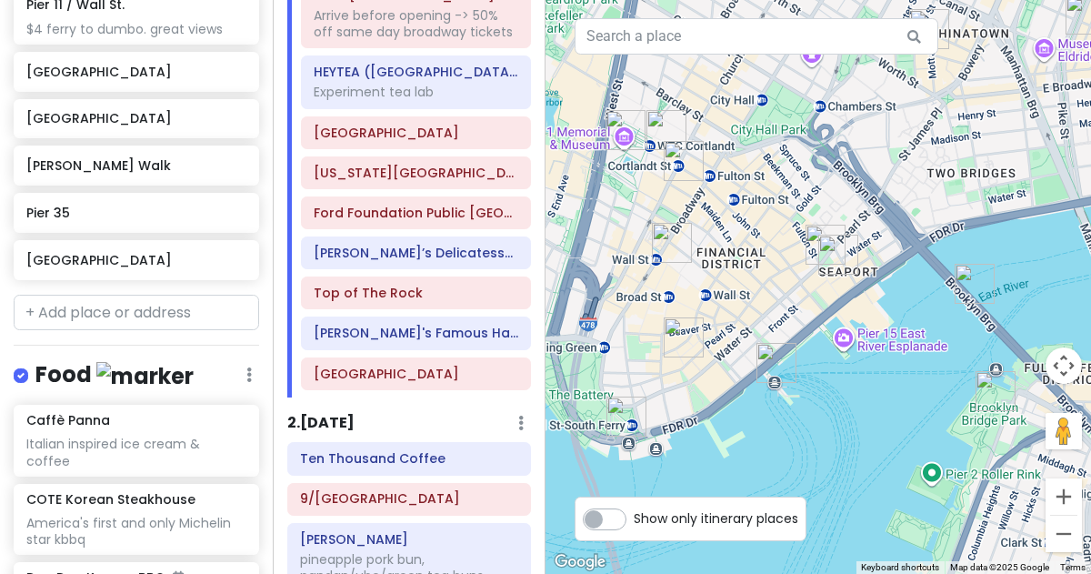
click at [771, 362] on img "Pier 11 / Wall St." at bounding box center [776, 363] width 55 height 55
